Goal: Navigation & Orientation: Find specific page/section

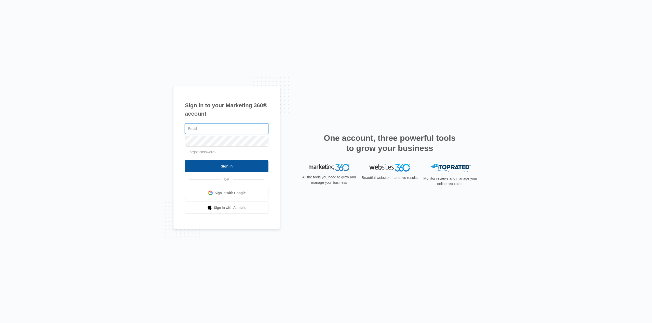
type input "[EMAIL_ADDRESS][DOMAIN_NAME]"
click at [223, 163] on input "Sign In" at bounding box center [226, 166] width 83 height 12
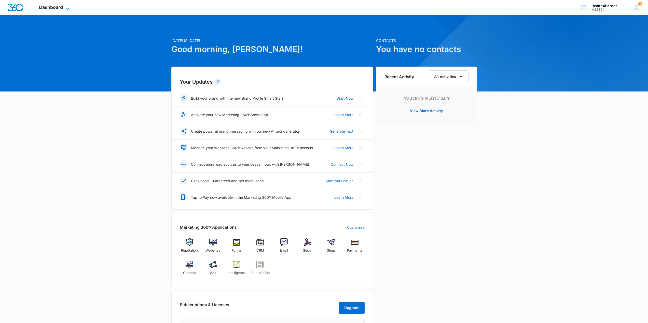
click at [60, 9] on span "Dashboard" at bounding box center [51, 7] width 24 height 5
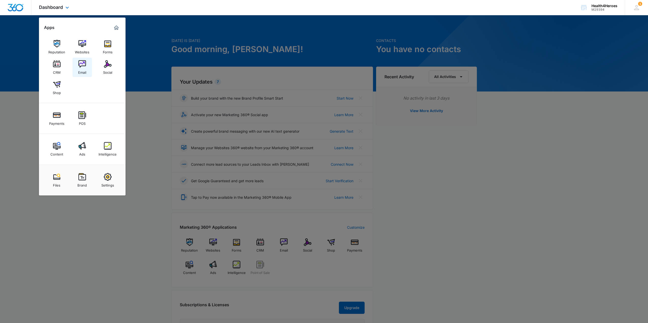
click at [76, 59] on link "Email" at bounding box center [82, 67] width 19 height 19
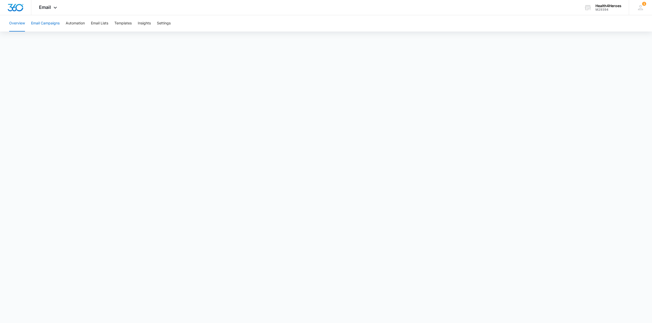
click at [47, 26] on button "Email Campaigns" at bounding box center [45, 23] width 29 height 16
click at [50, 7] on span "Email" at bounding box center [45, 7] width 12 height 5
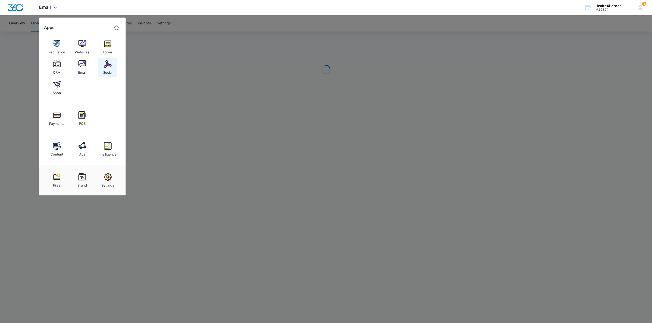
click at [104, 69] on div "Social" at bounding box center [107, 71] width 9 height 7
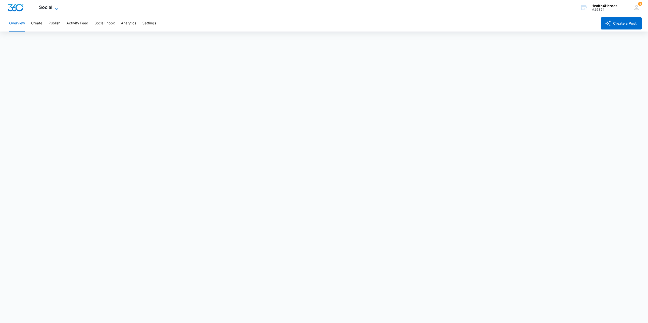
click at [54, 6] on icon at bounding box center [57, 9] width 6 height 6
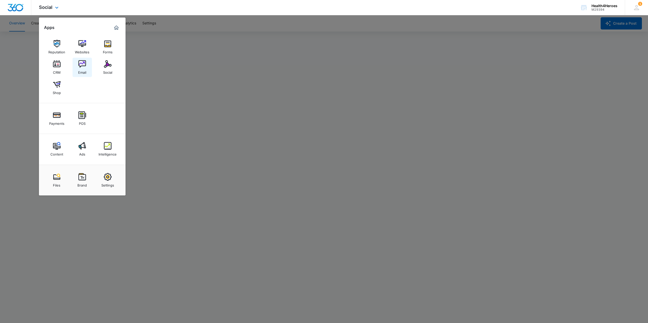
click at [80, 66] on img at bounding box center [82, 64] width 8 height 8
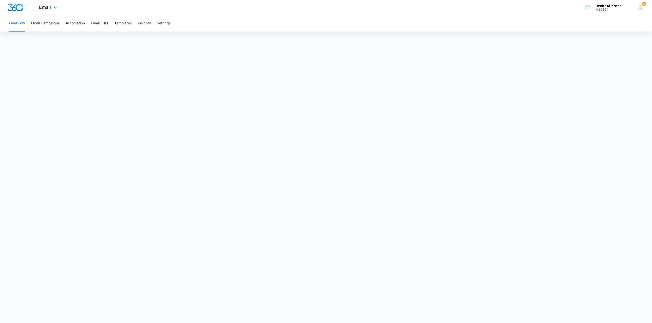
click at [51, 10] on div "Email Apps Reputation Websites Forms CRM Email Social Shop Payments POS Content…" at bounding box center [48, 7] width 35 height 15
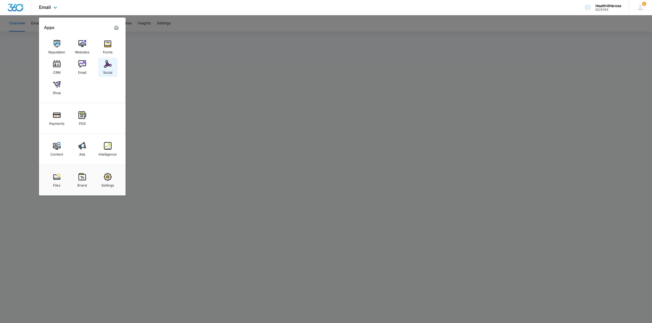
click at [104, 70] on div "Social" at bounding box center [107, 71] width 9 height 7
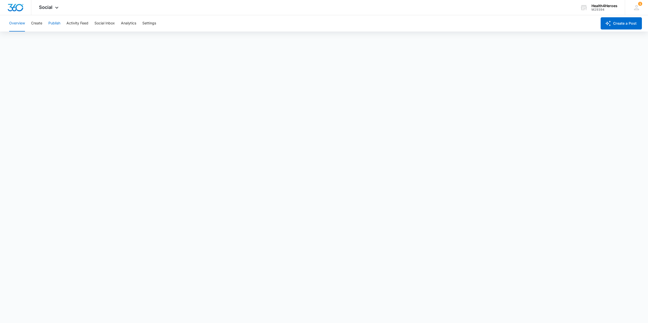
click at [54, 23] on button "Publish" at bounding box center [54, 23] width 12 height 16
click at [52, 7] on span "Social" at bounding box center [45, 7] width 13 height 5
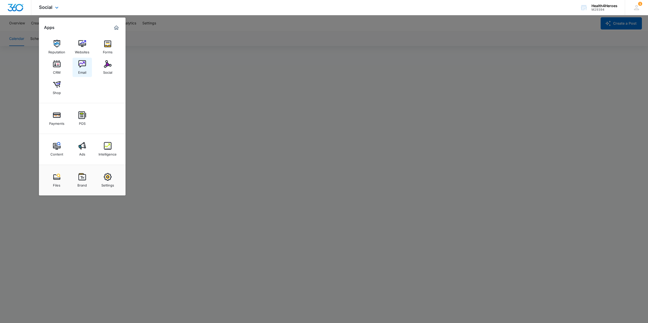
click at [79, 69] on div "Email" at bounding box center [82, 71] width 8 height 7
